Goal: Task Accomplishment & Management: Use online tool/utility

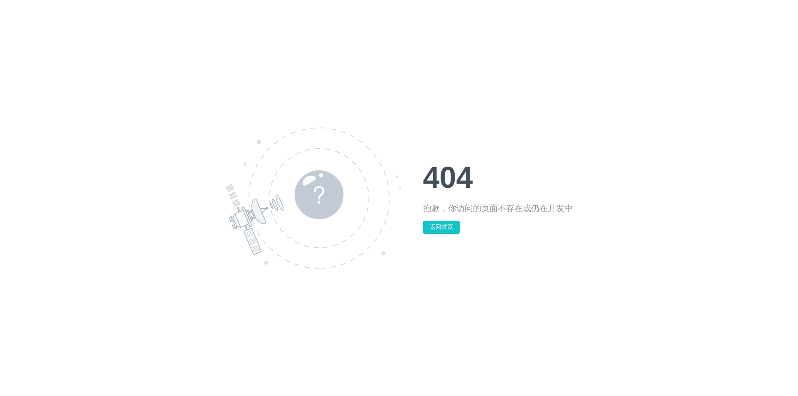
click at [445, 224] on button "返回首页" at bounding box center [441, 227] width 37 height 13
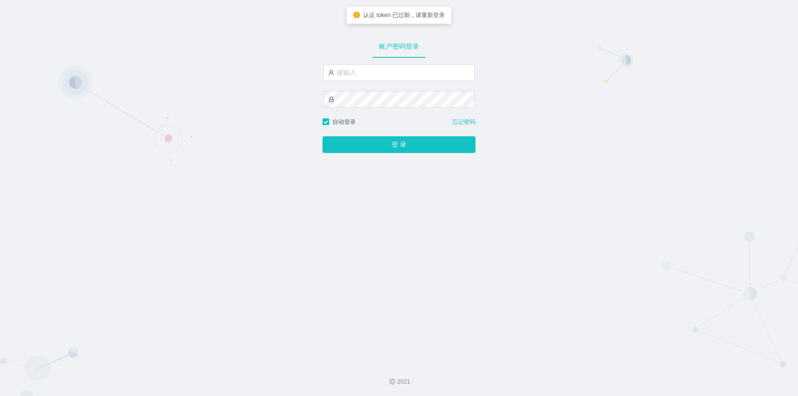
type input "jishu"
click at [352, 146] on button "登 录" at bounding box center [398, 144] width 153 height 17
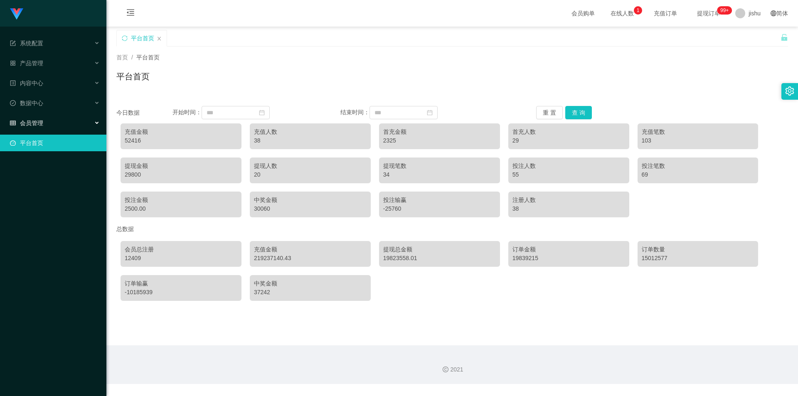
click at [24, 130] on div "会员管理" at bounding box center [53, 123] width 106 height 17
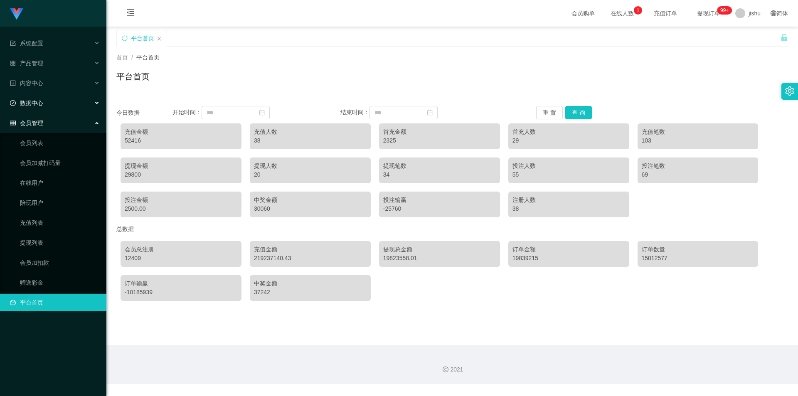
click at [39, 103] on span "数据中心" at bounding box center [26, 103] width 33 height 7
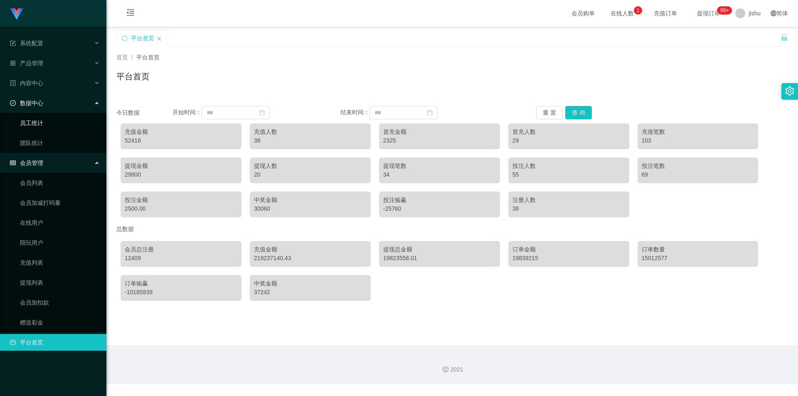
click at [44, 130] on link "员工统计" at bounding box center [60, 123] width 80 height 17
